Goal: Task Accomplishment & Management: Manage account settings

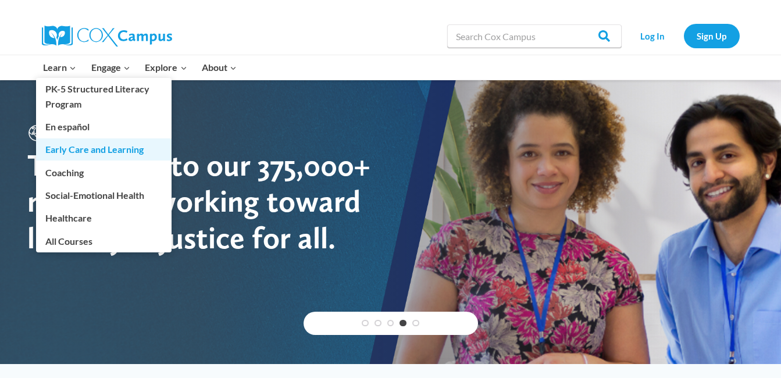
click at [116, 147] on link "Early Care and Learning" at bounding box center [104, 149] width 136 height 22
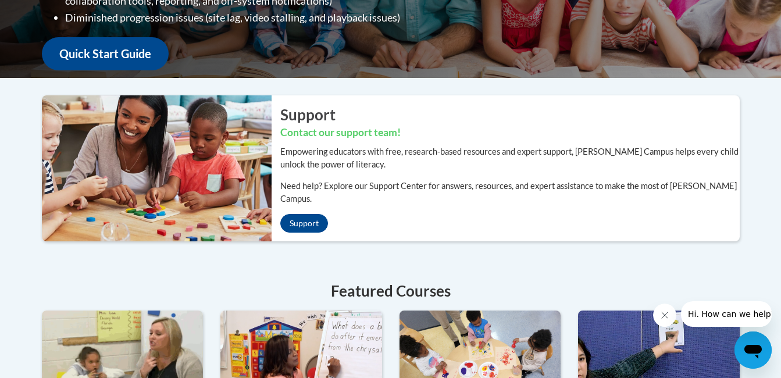
scroll to position [308, 0]
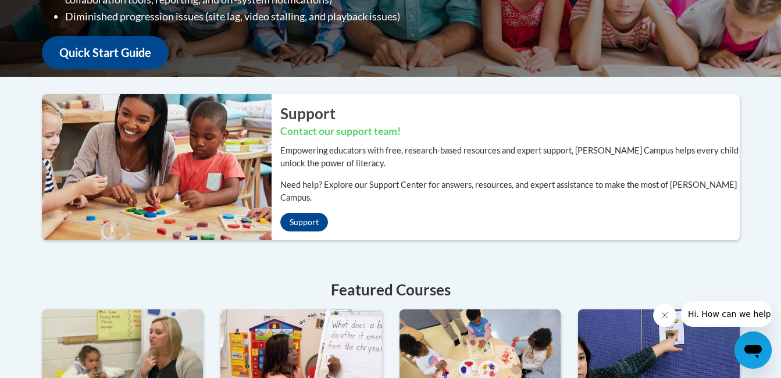
click at [779, 185] on div "Welcome to the new and improved Cox Campus Overall, we are proud to provide you…" at bounding box center [390, 240] width 781 height 793
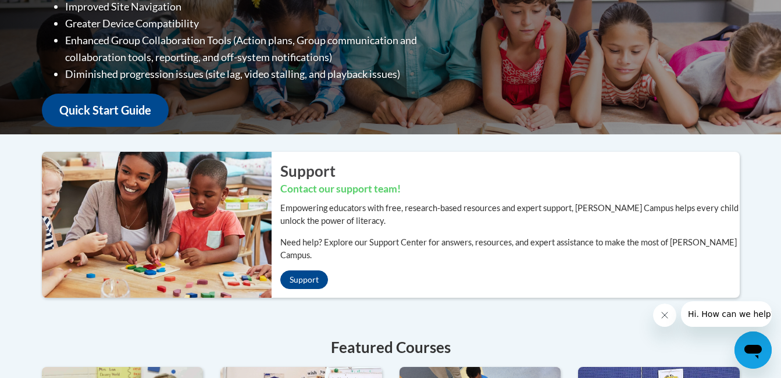
scroll to position [0, 0]
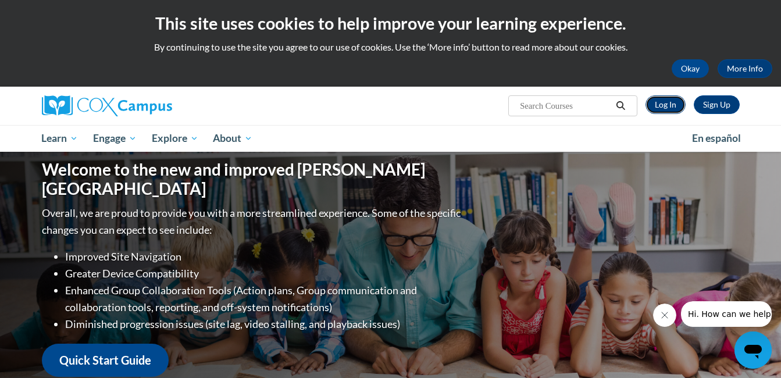
click at [671, 108] on link "Log In" at bounding box center [666, 104] width 40 height 19
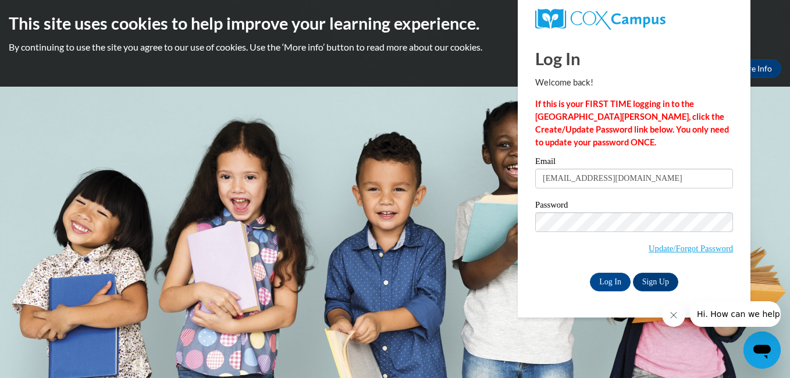
type input "[EMAIL_ADDRESS][DOMAIN_NAME]"
click at [590, 273] on input "Log In" at bounding box center [610, 282] width 41 height 19
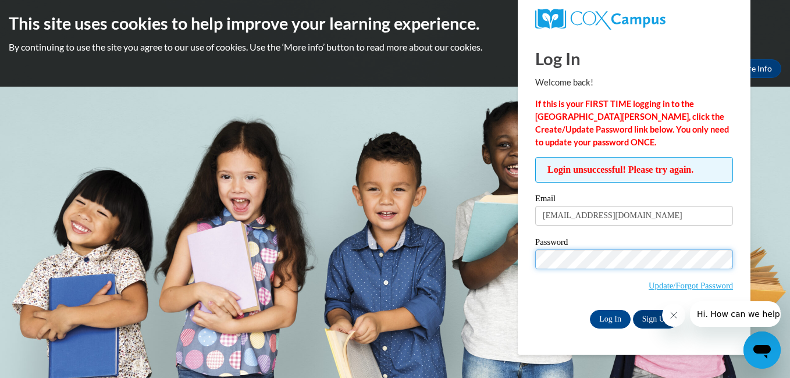
click at [590, 310] on input "Log In" at bounding box center [610, 319] width 41 height 19
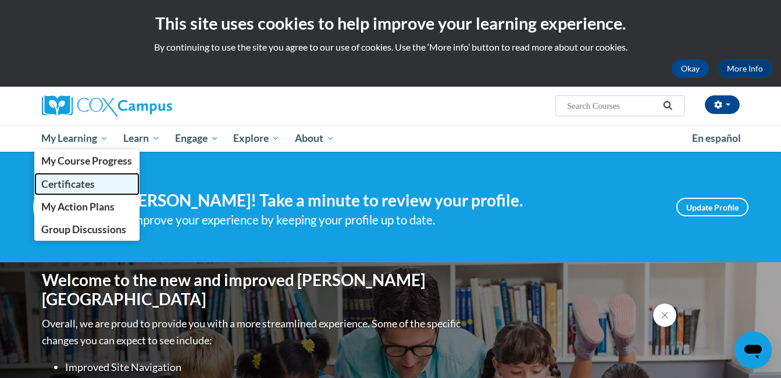
click at [80, 181] on span "Certificates" at bounding box center [68, 184] width 54 height 12
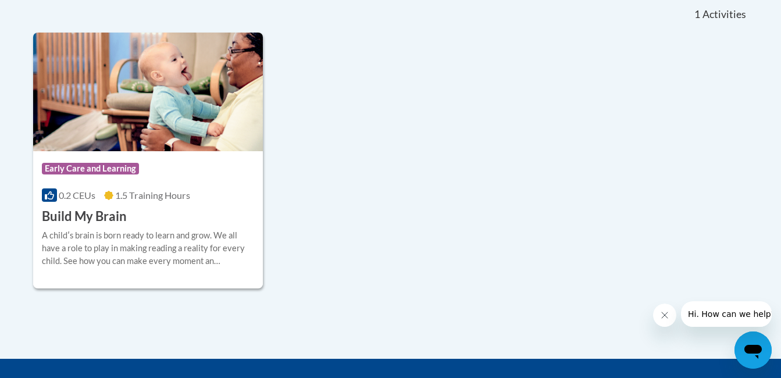
scroll to position [339, 0]
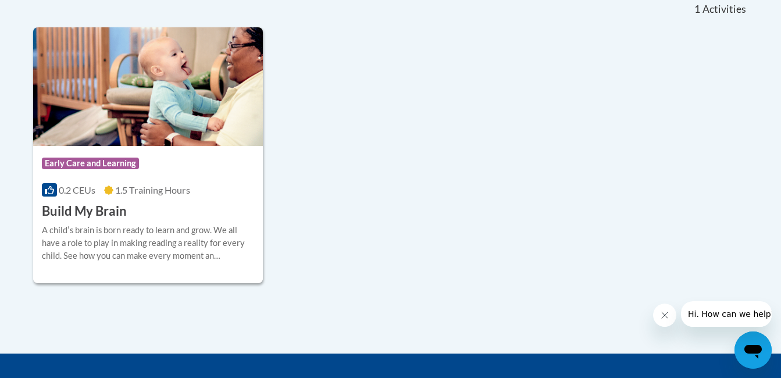
click at [619, 132] on div "Course Category: Early Care and Learning 0.2 CEUs 1.5 Training Hours COURSE Bui…" at bounding box center [390, 155] width 715 height 256
drag, startPoint x: 644, startPoint y: 117, endPoint x: 600, endPoint y: 42, distance: 87.1
click at [600, 42] on div "Course Category: Early Care and Learning 0.2 CEUs 1.5 Training Hours COURSE Bui…" at bounding box center [390, 155] width 715 height 256
click at [545, 33] on div "Course Category: Early Care and Learning 0.2 CEUs 1.5 Training Hours COURSE Bui…" at bounding box center [390, 155] width 715 height 256
